Goal: Task Accomplishment & Management: Complete application form

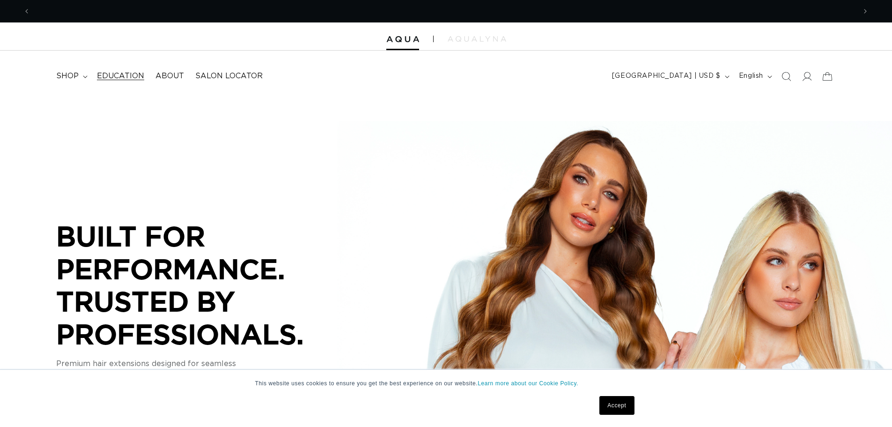
scroll to position [0, 826]
click at [136, 76] on span "Education" at bounding box center [120, 76] width 47 height 10
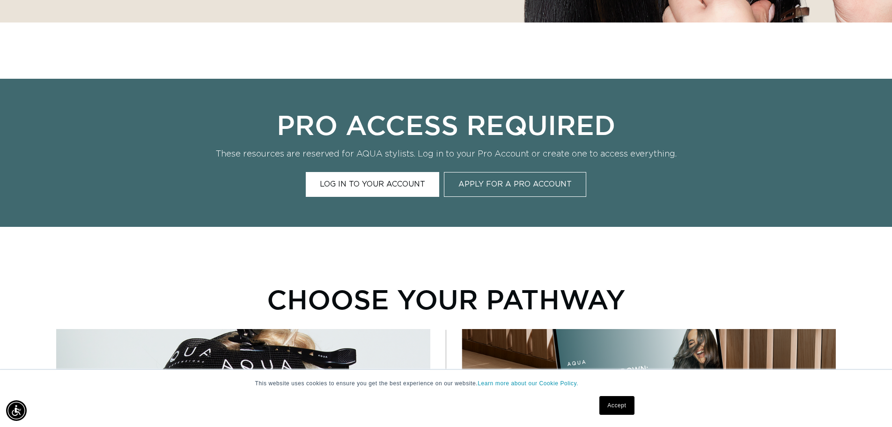
scroll to position [375, 0]
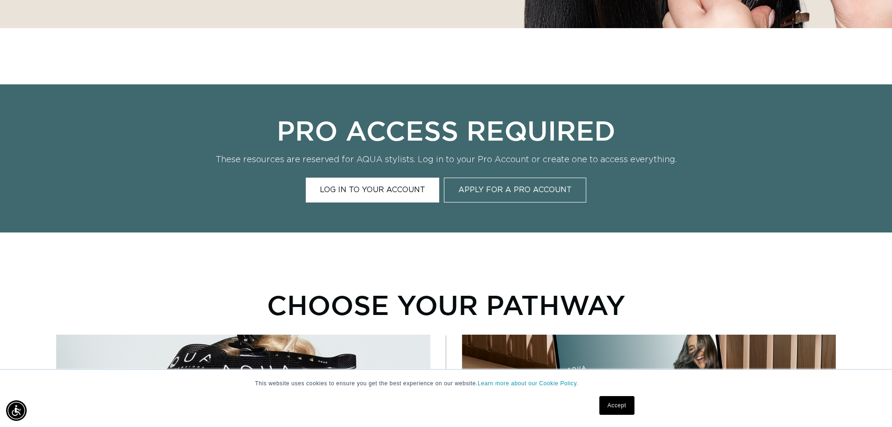
click at [475, 185] on link "Apply for a Pro Account" at bounding box center [515, 189] width 142 height 25
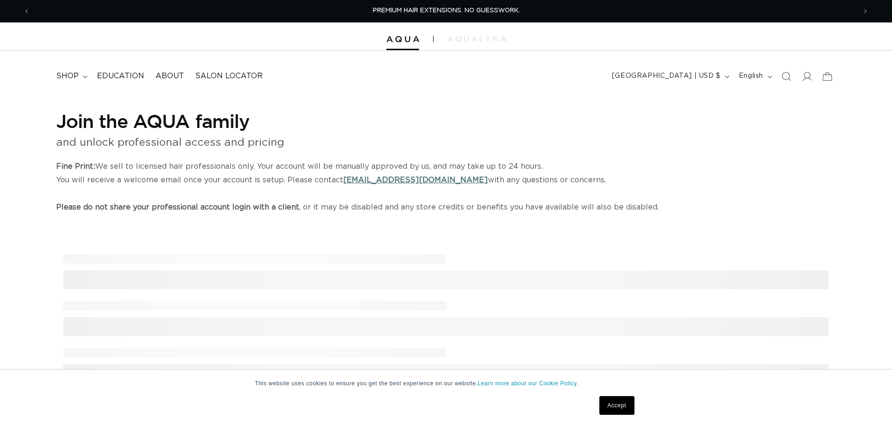
select select "US"
select select "[GEOGRAPHIC_DATA]"
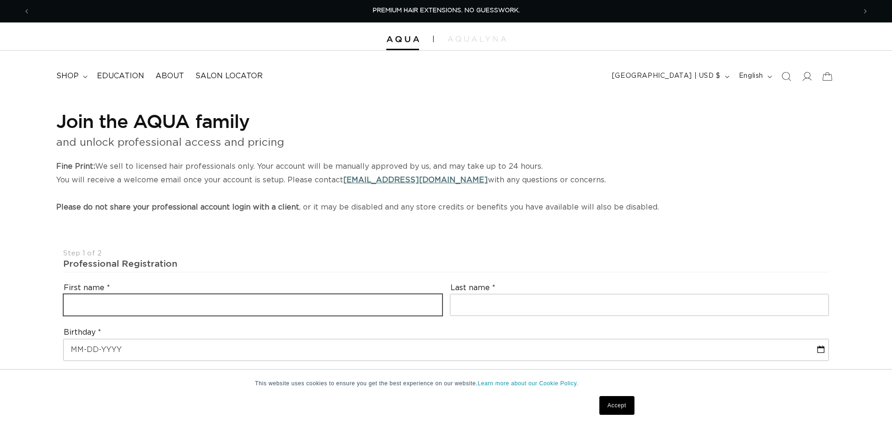
drag, startPoint x: 179, startPoint y: 306, endPoint x: 191, endPoint y: 299, distance: 13.9
click at [180, 305] on input "text" at bounding box center [253, 304] width 378 height 21
type input "Tara"
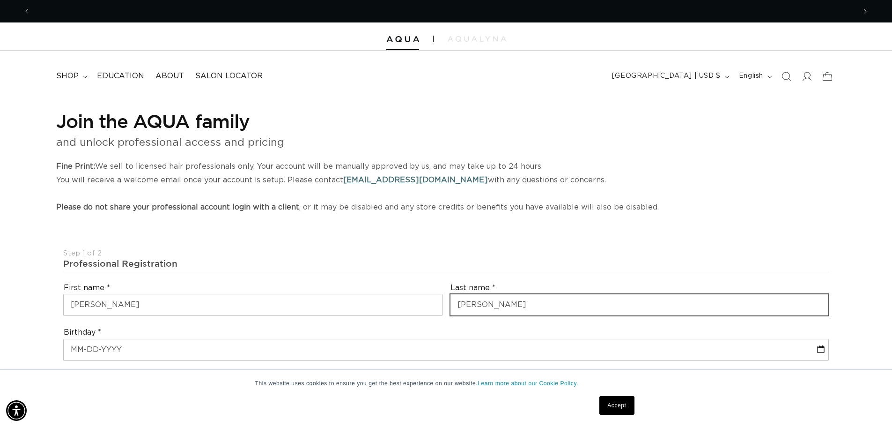
type input "Lyons"
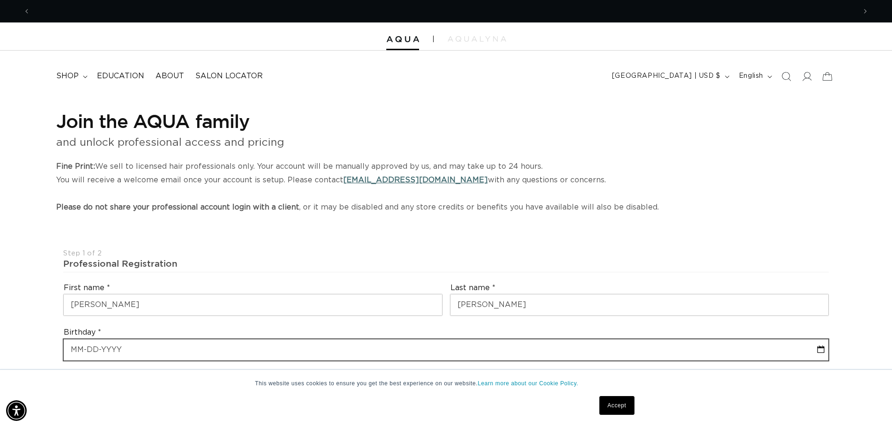
scroll to position [0, 1651]
select select "9"
select select "2025"
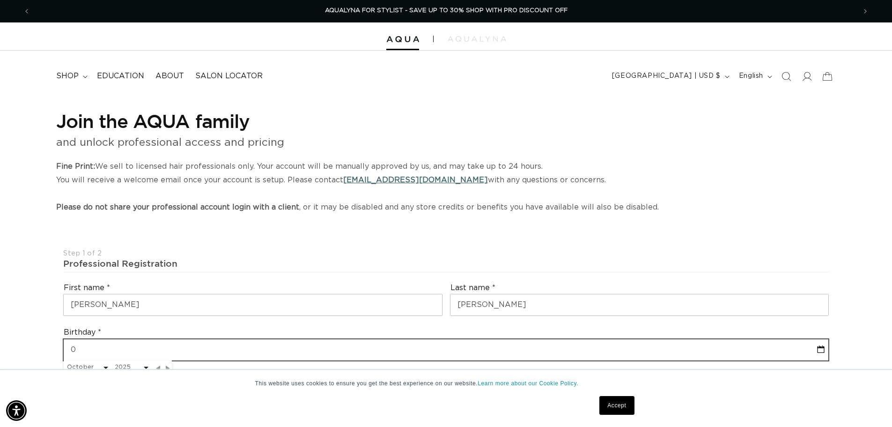
type input "04"
select select "9"
select select "2025"
type input "04-"
select select "9"
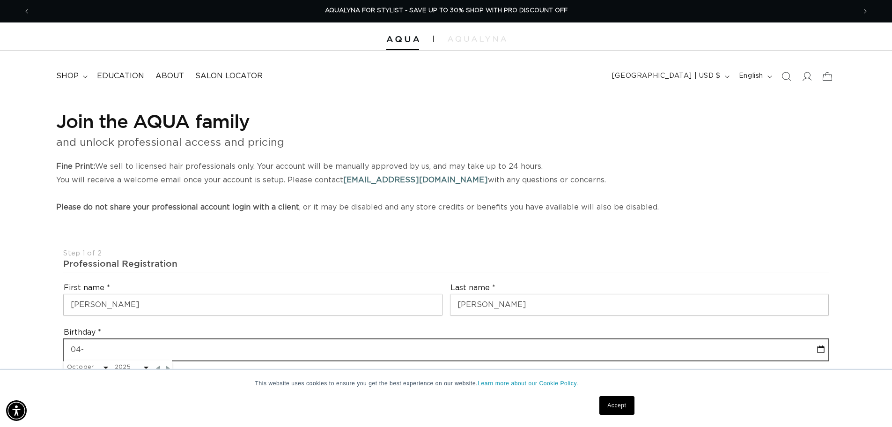
select select "2025"
type input "04-2"
select select "9"
select select "2025"
type input "04-26"
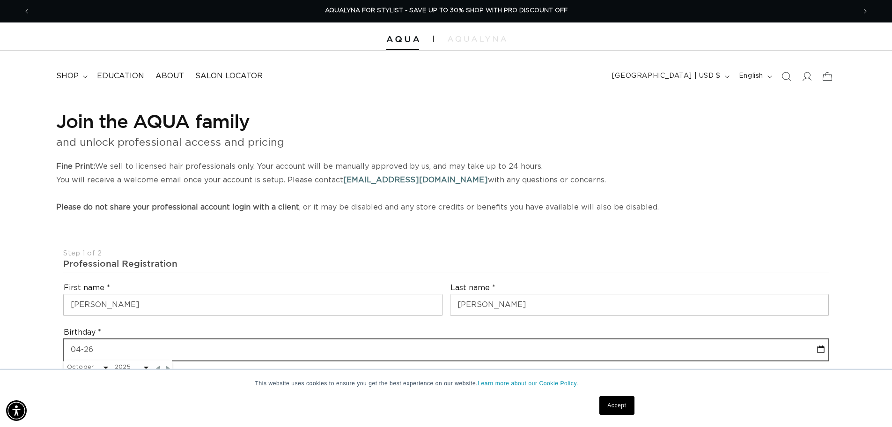
select select "9"
select select "2025"
type input "04-26-"
select select "9"
select select "2025"
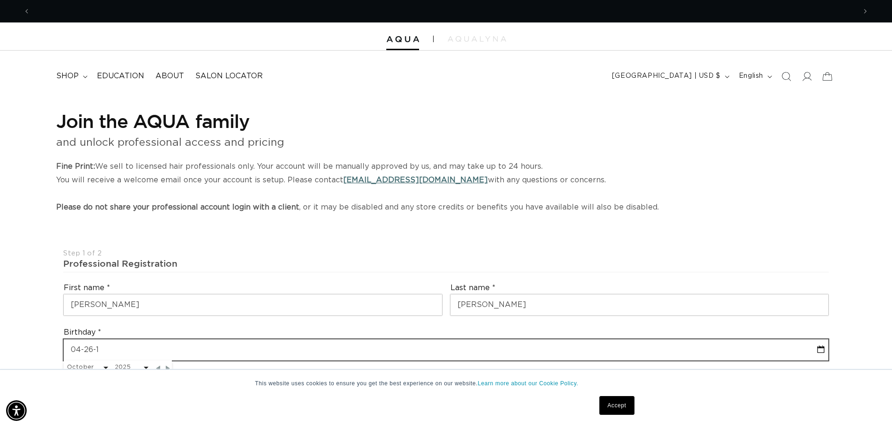
scroll to position [0, 0]
type input "04-26-198"
select select "9"
select select "2025"
type input "04-26-1988"
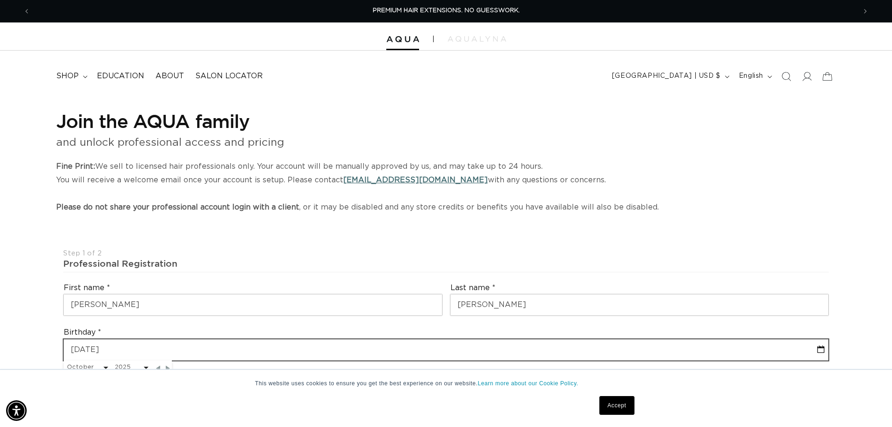
select select "3"
select select "1988"
type input "04-26-1988"
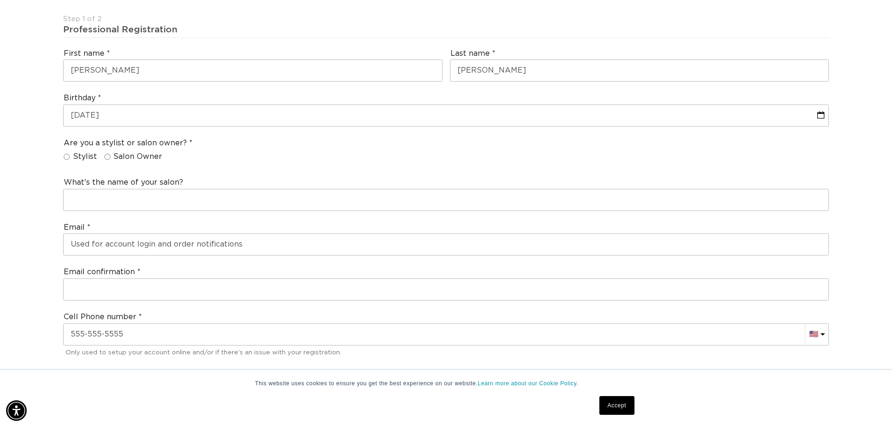
scroll to position [0, 826]
click at [105, 155] on input "Salon Owner" at bounding box center [107, 157] width 6 height 6
radio input "true"
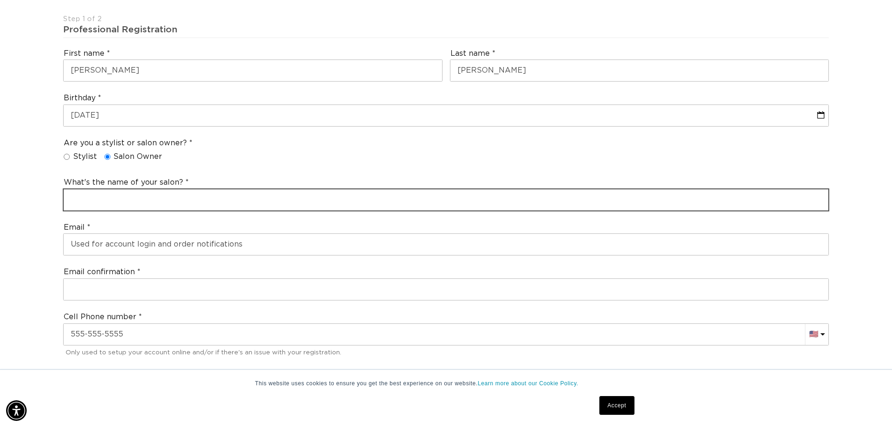
click at [94, 204] on input "text" at bounding box center [446, 199] width 765 height 21
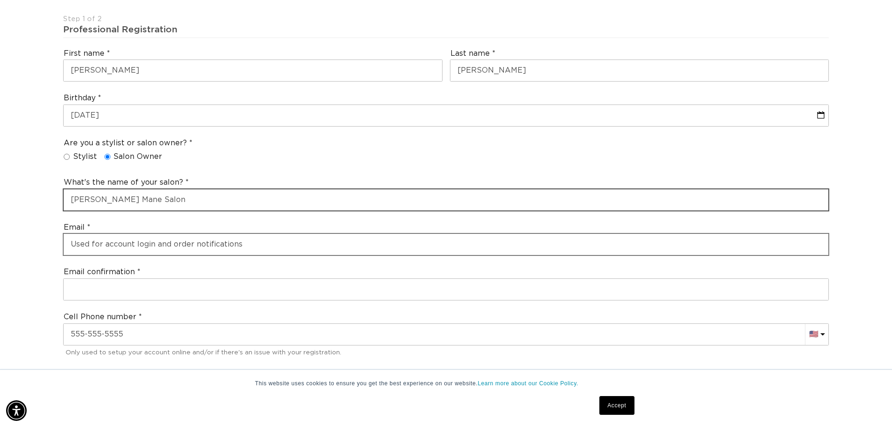
type input "Lyons Mane Salon"
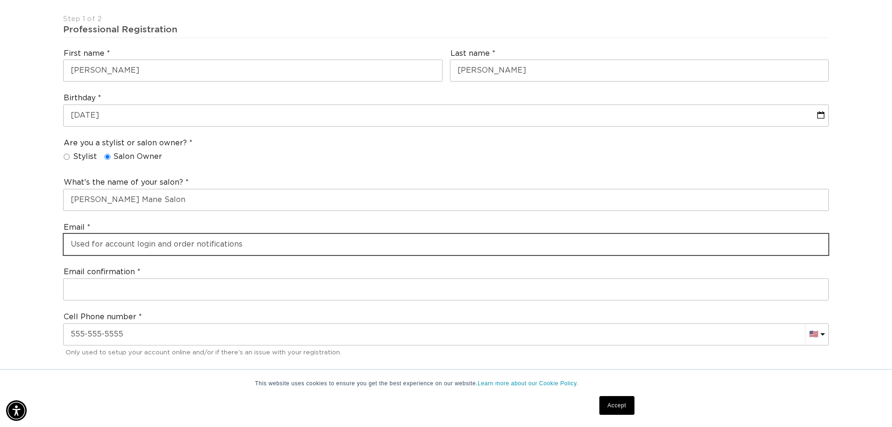
drag, startPoint x: 103, startPoint y: 244, endPoint x: 126, endPoint y: 146, distance: 101.2
click at [105, 241] on input "email" at bounding box center [446, 244] width 765 height 21
type input "lyonsmanesalonmt@gmail.com"
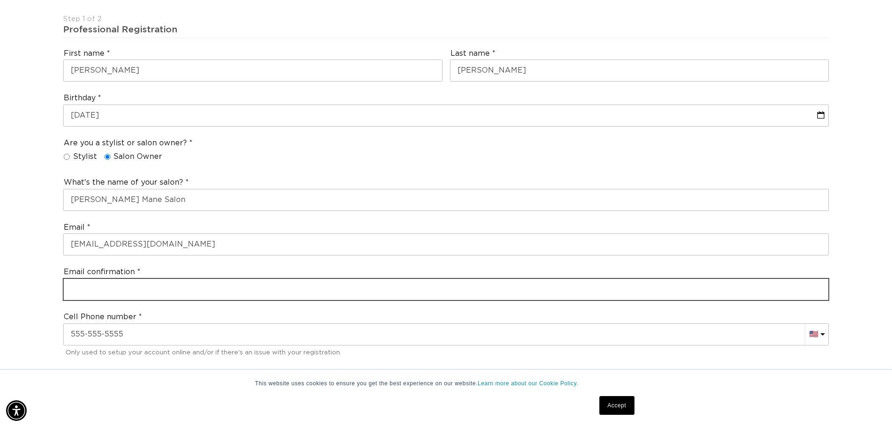
type input "lyonsmanesalonmt@gmail.com"
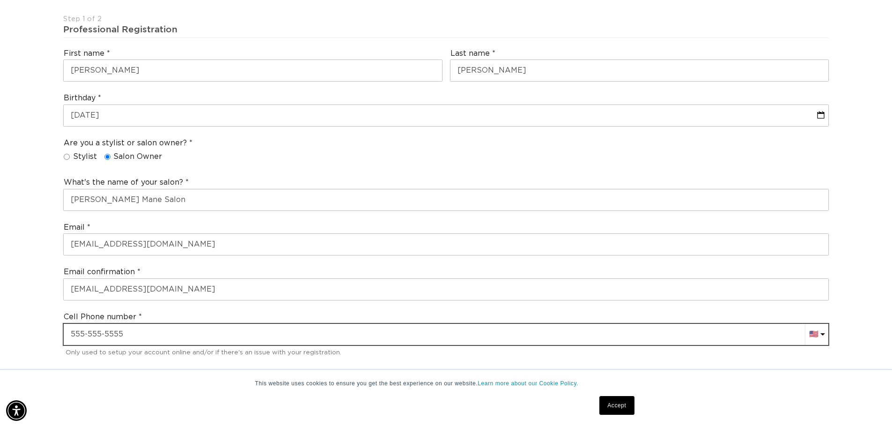
type input "+14062240788"
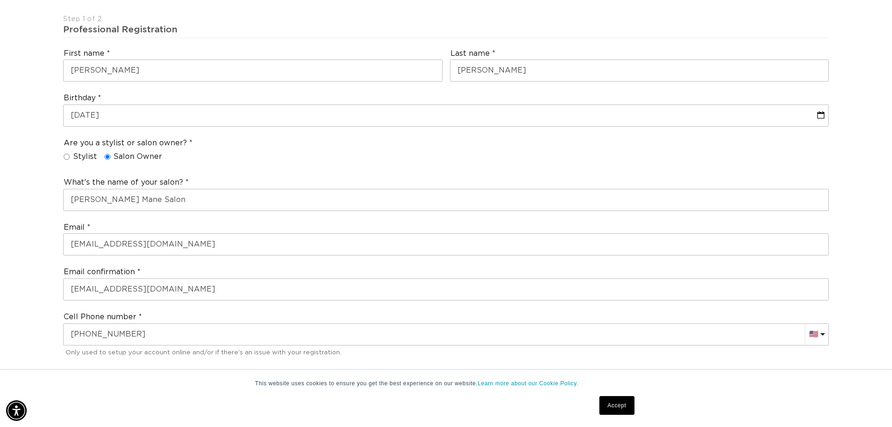
select select "Montana"
type input "59047"
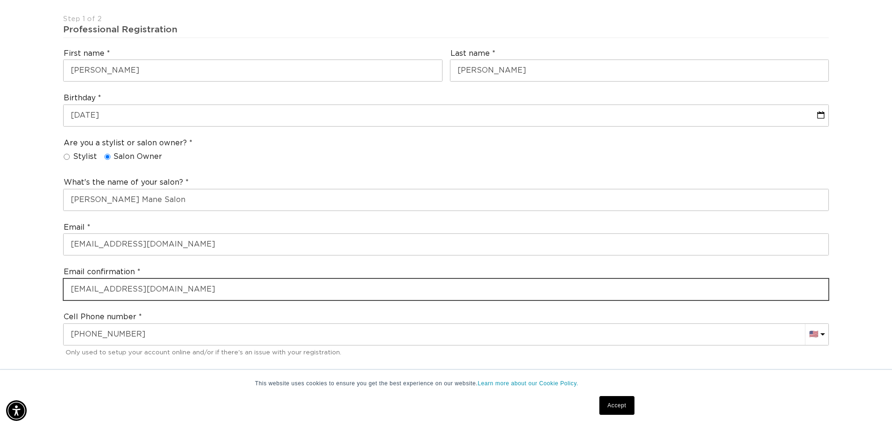
type input "+1 406 224 0788"
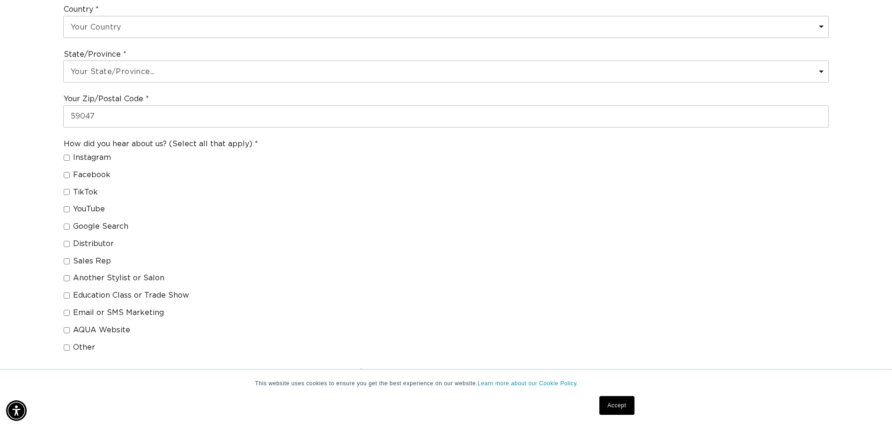
scroll to position [609, 0]
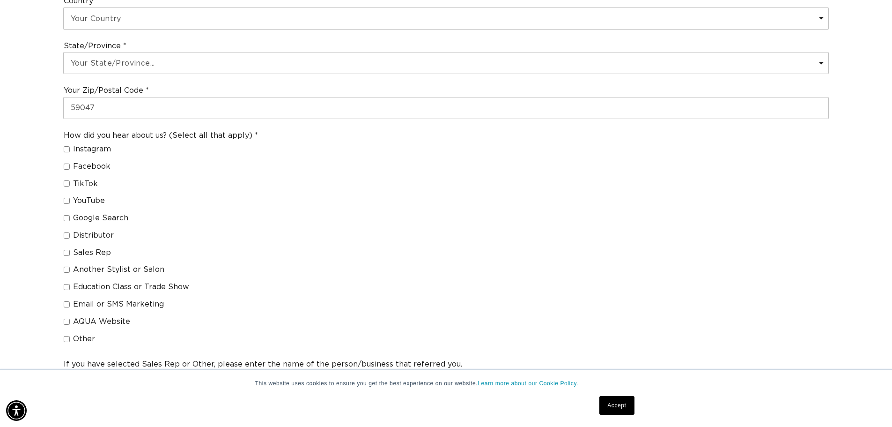
click at [65, 251] on input "Sales Rep" at bounding box center [67, 253] width 6 height 6
checkbox input "true"
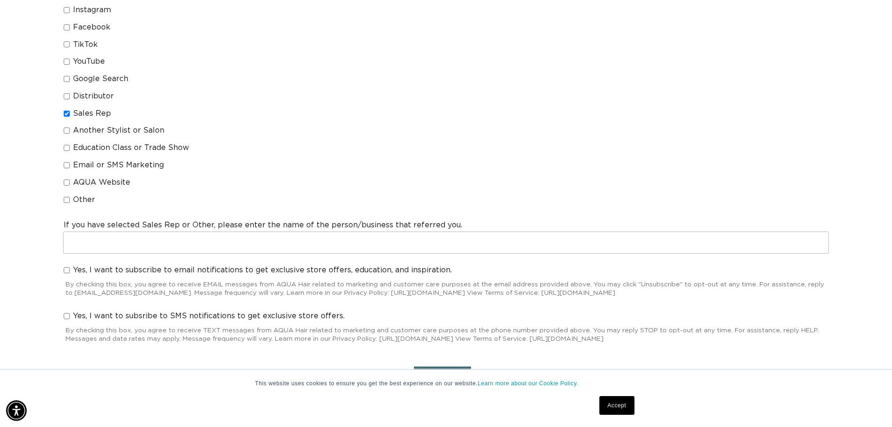
scroll to position [749, 0]
click at [86, 244] on input "text" at bounding box center [446, 240] width 765 height 21
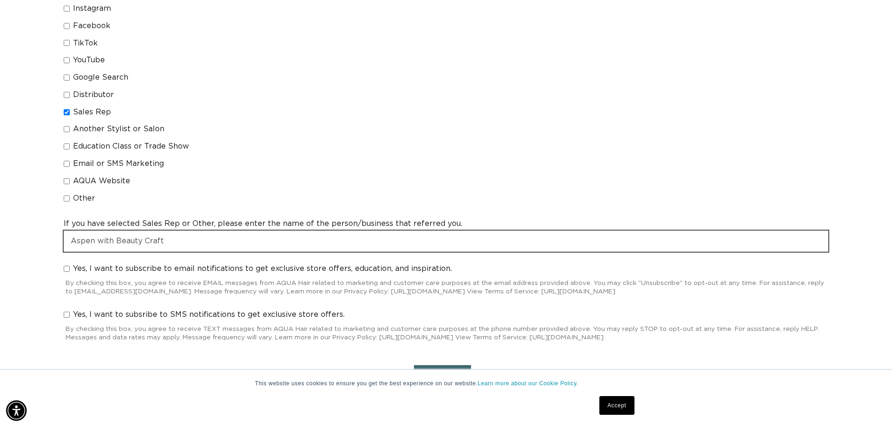
scroll to position [0, 0]
type input "Aspen with Beauty Craft"
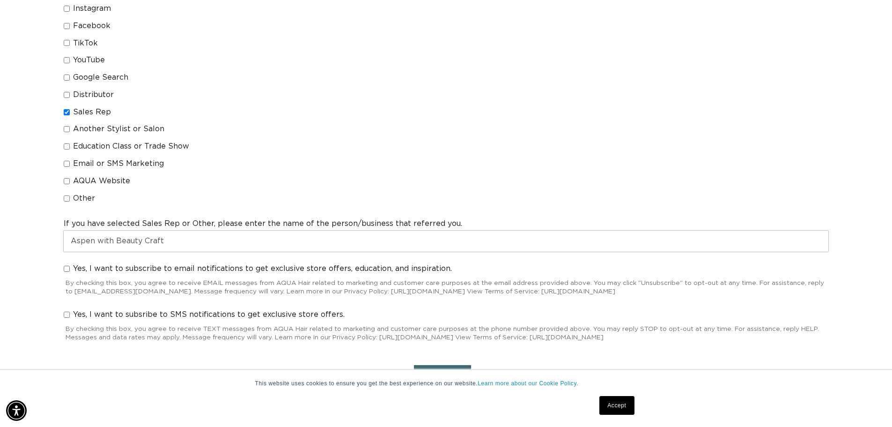
click at [65, 269] on input "Yes, I want to subscribe to email notifications to get exclusive store offers, …" at bounding box center [67, 269] width 6 height 6
checkbox input "true"
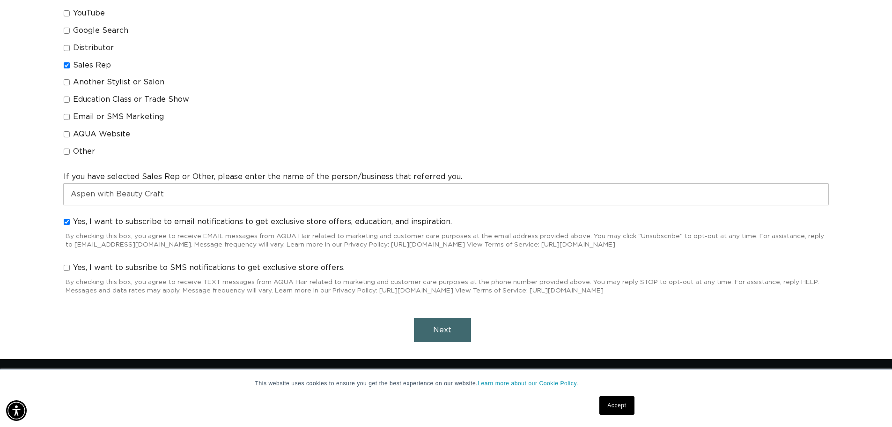
scroll to position [0, 1651]
click at [66, 269] on input "Yes, I want to subsribe to SMS notifications to get exclusive store offers." at bounding box center [67, 268] width 6 height 6
checkbox input "true"
click at [445, 330] on span "Next" at bounding box center [442, 329] width 18 height 7
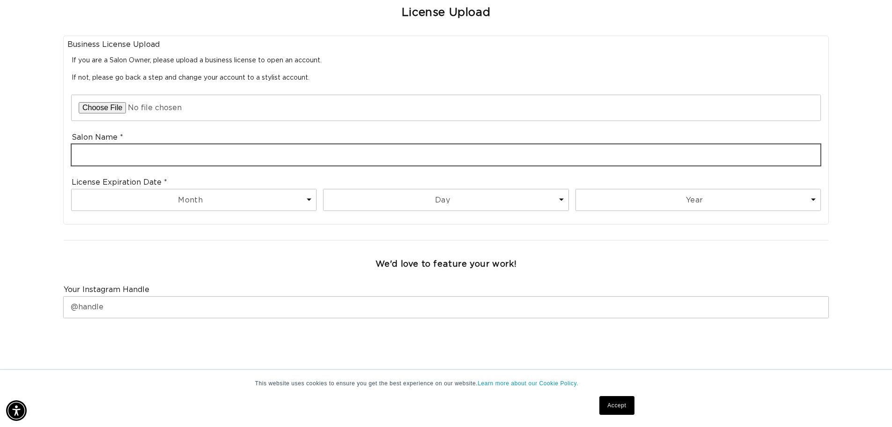
click at [131, 145] on input "text" at bounding box center [446, 154] width 749 height 21
type input "Lyons Mane Salon"
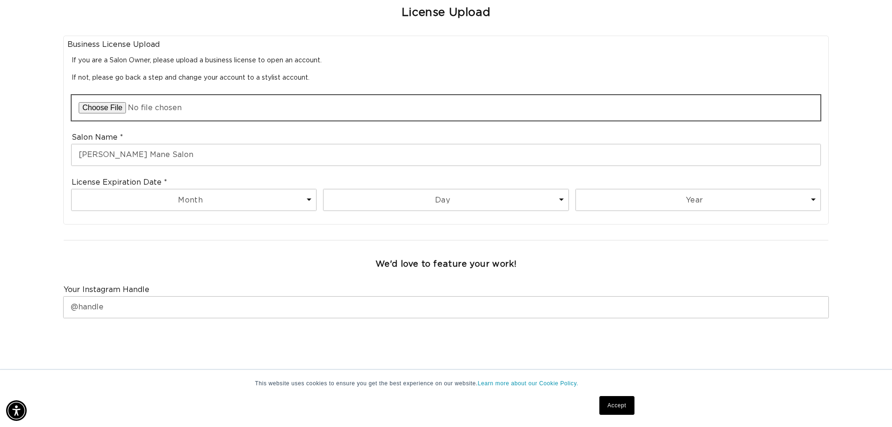
click at [109, 112] on input "file" at bounding box center [446, 107] width 749 height 25
type input "C:\fakepath\2025 Tara COS-COS-LIC-34992_License_Certificate.pdf"
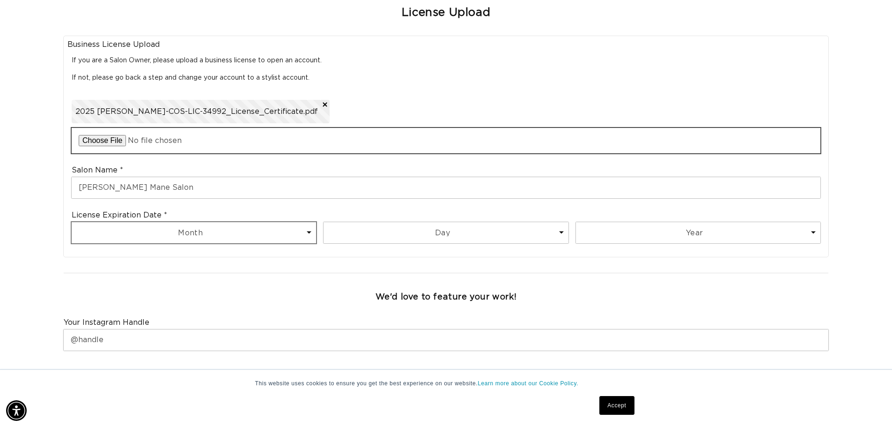
scroll to position [0, 0]
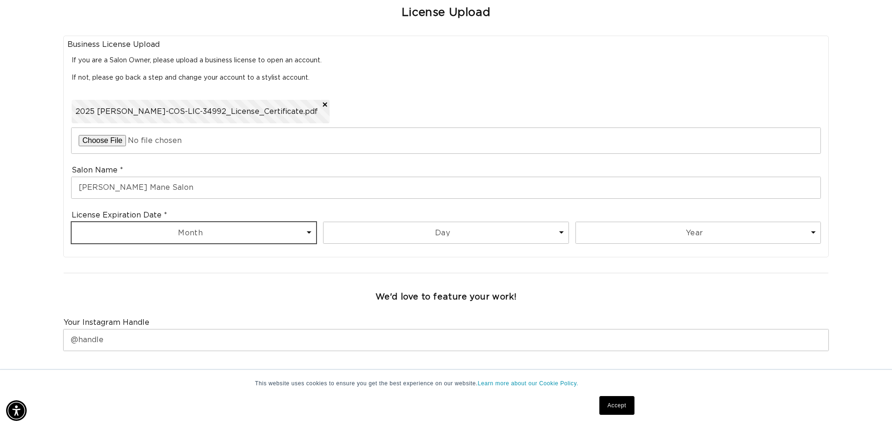
click at [192, 236] on select "Month 1 2 3 4 5 6 7 8 9 10 11 12" at bounding box center [194, 232] width 244 height 21
select select "3"
click at [72, 222] on select "Month 1 2 3 4 5 6 7 8 9 10 11 12" at bounding box center [194, 232] width 244 height 21
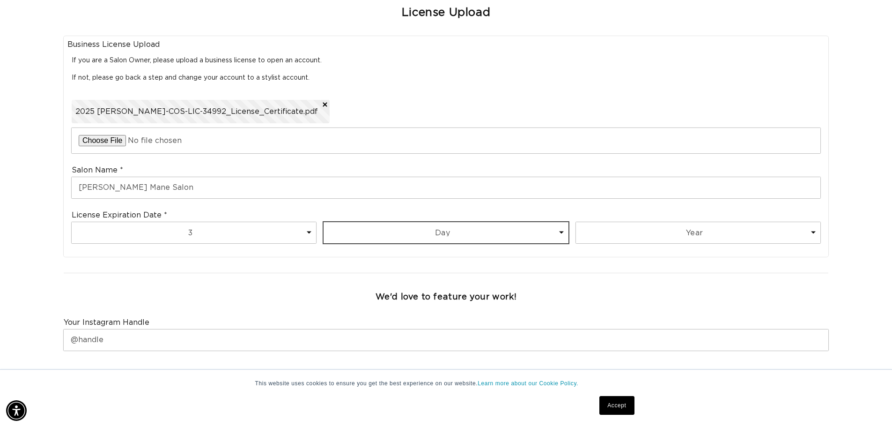
click at [471, 240] on select "Day 1 2 3 4 5 6 7 8 9 10 11 12 13 14 15 16 17 18 19 20 21 22 23 24 25 26 27 28 …" at bounding box center [446, 232] width 244 height 21
select select "1"
click at [324, 222] on select "Day 1 2 3 4 5 6 7 8 9 10 11 12 13 14 15 16 17 18 19 20 21 22 23 24 25 26 27 28 …" at bounding box center [446, 232] width 244 height 21
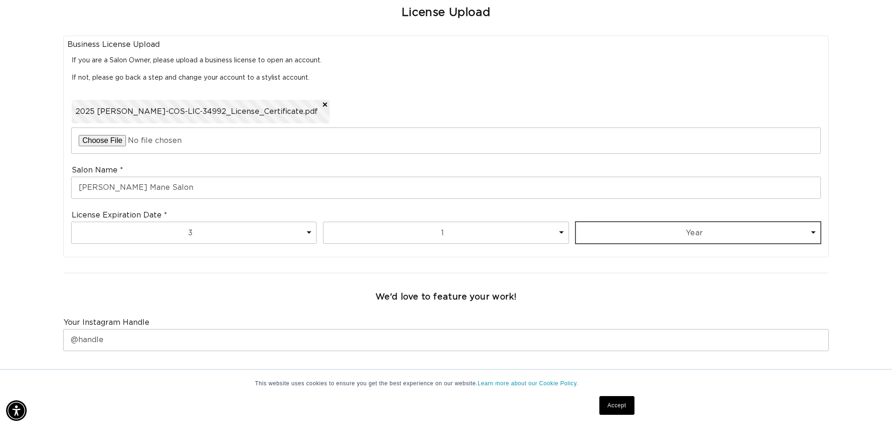
click at [642, 235] on select "Year 2025 2026 2027 2028 2029 2030 2031 2032 2033 2034 2035 2036 2037 2038 2039…" at bounding box center [698, 232] width 244 height 21
select select "2027"
click at [576, 222] on select "Year 2025 2026 2027 2028 2029 2030 2031 2032 2033 2034 2035 2036 2037 2038 2039…" at bounding box center [698, 232] width 244 height 21
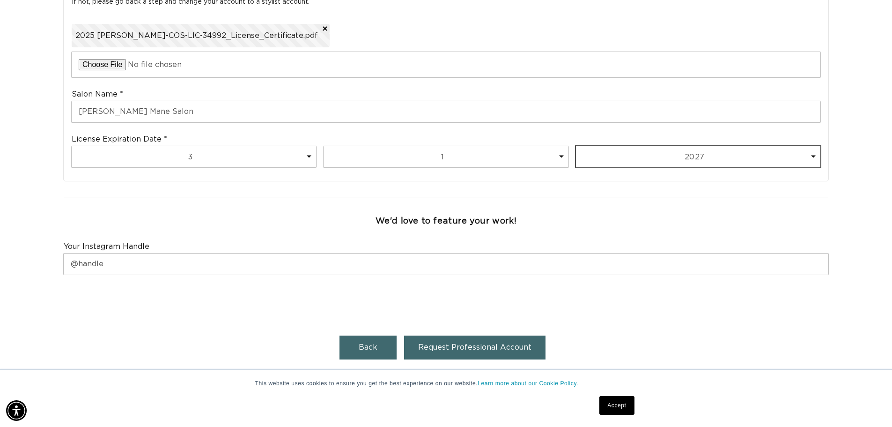
scroll to position [375, 0]
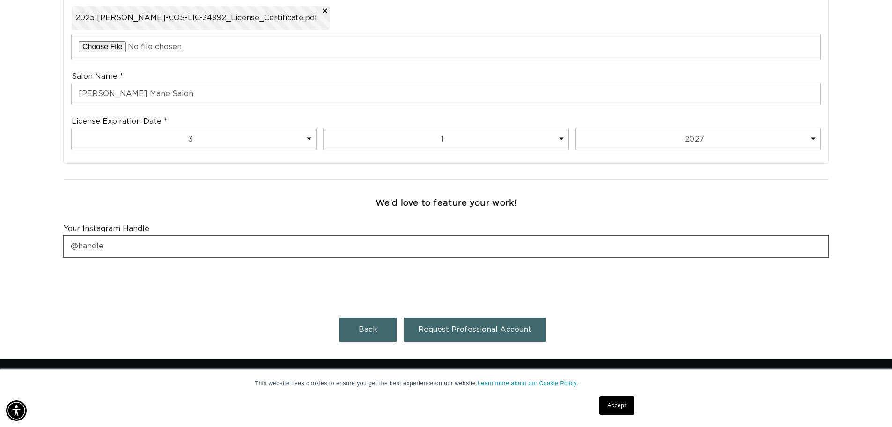
click at [156, 241] on input "text" at bounding box center [446, 246] width 765 height 21
type input "@lyonsmanesalon"
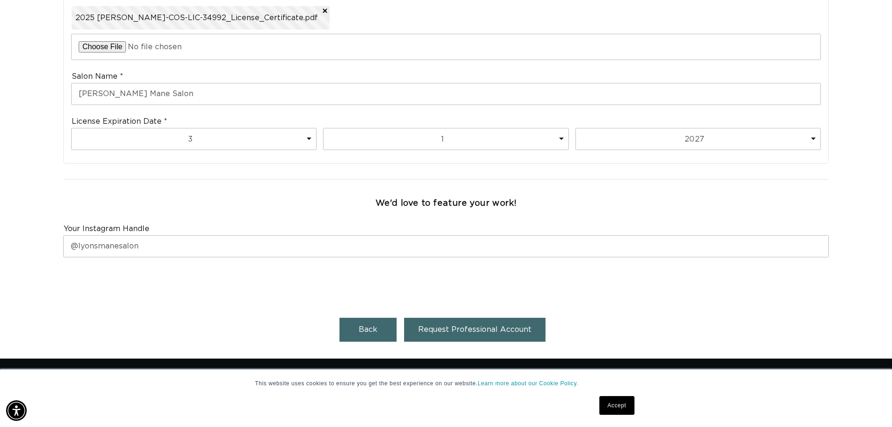
click at [504, 336] on button "Request Professional Account" at bounding box center [474, 329] width 141 height 24
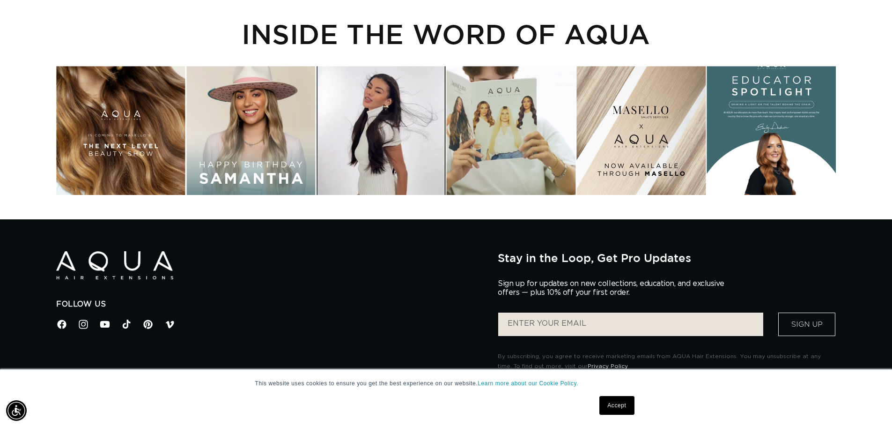
scroll to position [234, 0]
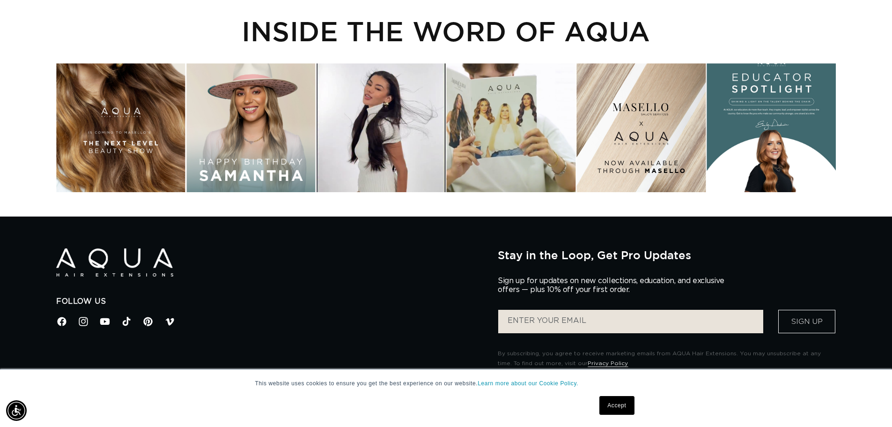
click at [610, 401] on link "Accept" at bounding box center [616, 405] width 35 height 19
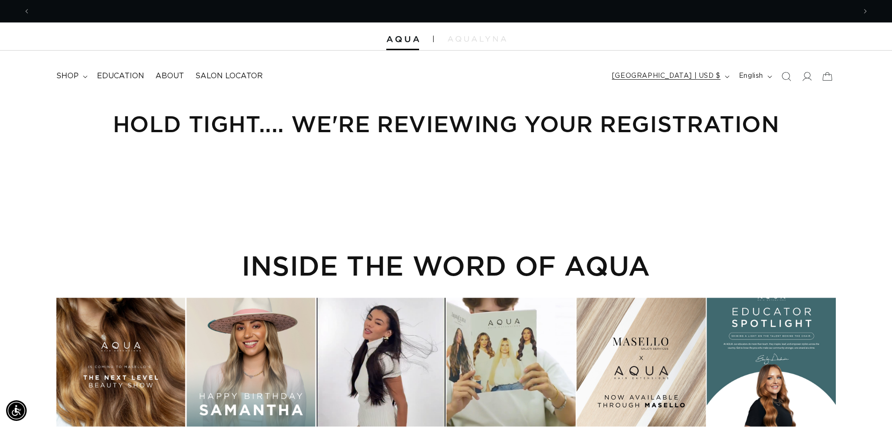
scroll to position [0, 1651]
click at [805, 76] on icon at bounding box center [807, 76] width 10 height 10
